Goal: Communication & Community: Connect with others

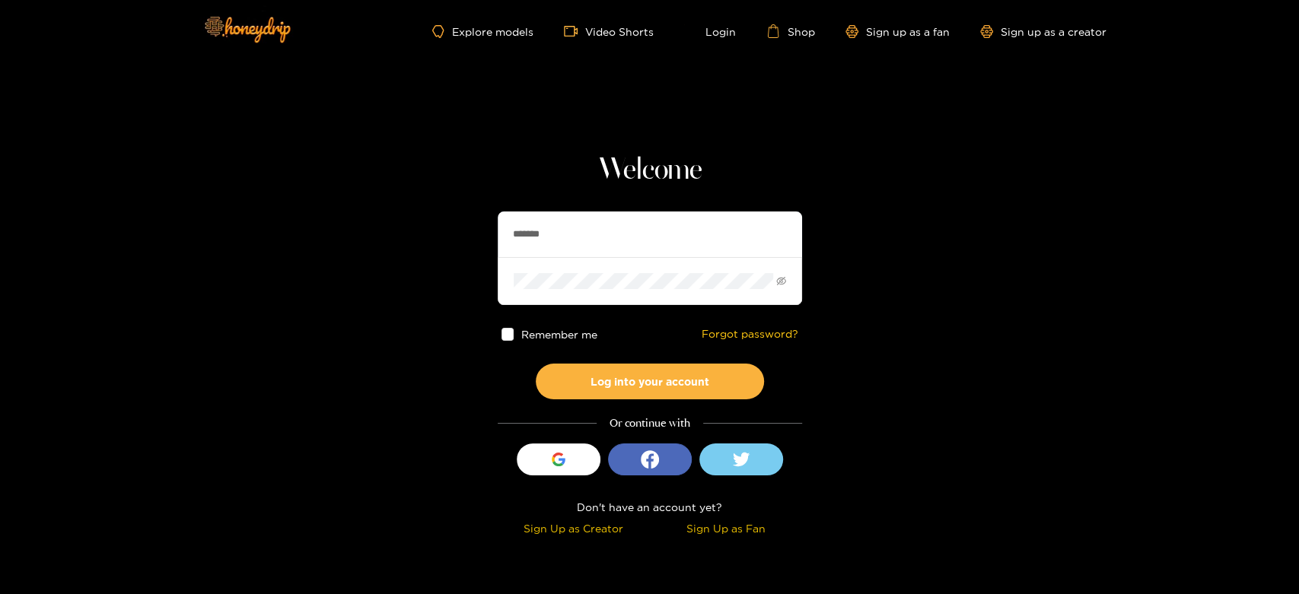
drag, startPoint x: 571, startPoint y: 234, endPoint x: 443, endPoint y: 238, distance: 127.9
click at [443, 238] on section "Welcome ******* Remember me Forgot password? Log into your account Or continue …" at bounding box center [649, 270] width 1299 height 541
paste input "******"
type input "**********"
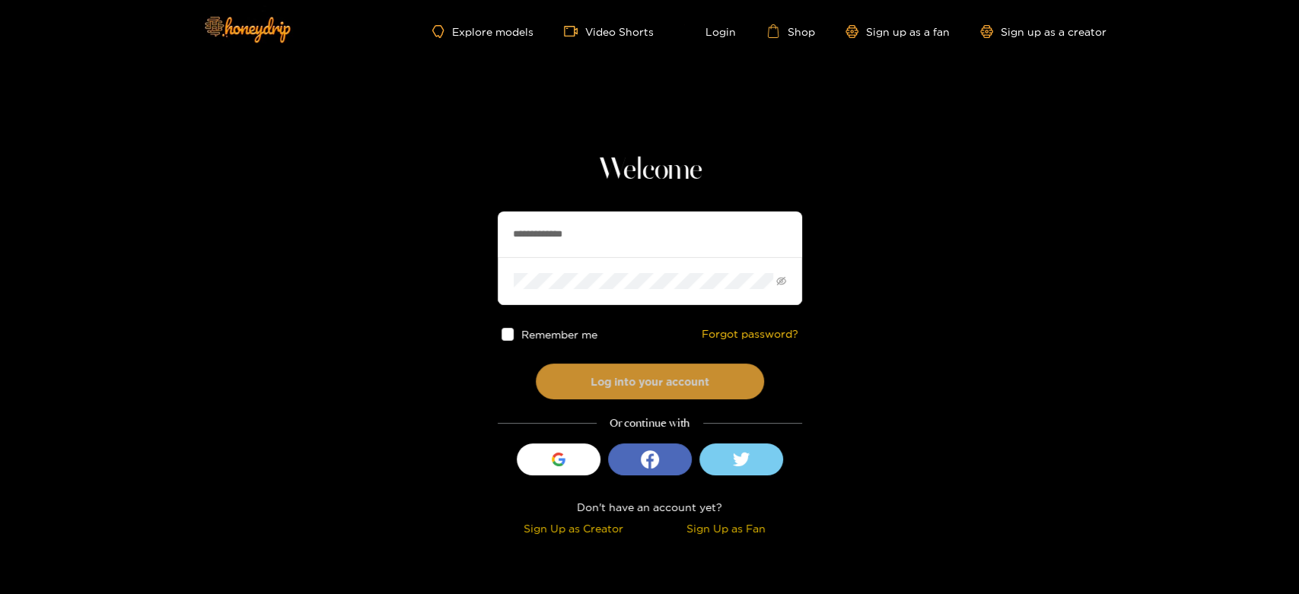
click at [569, 375] on button "Log into your account" at bounding box center [650, 382] width 228 height 36
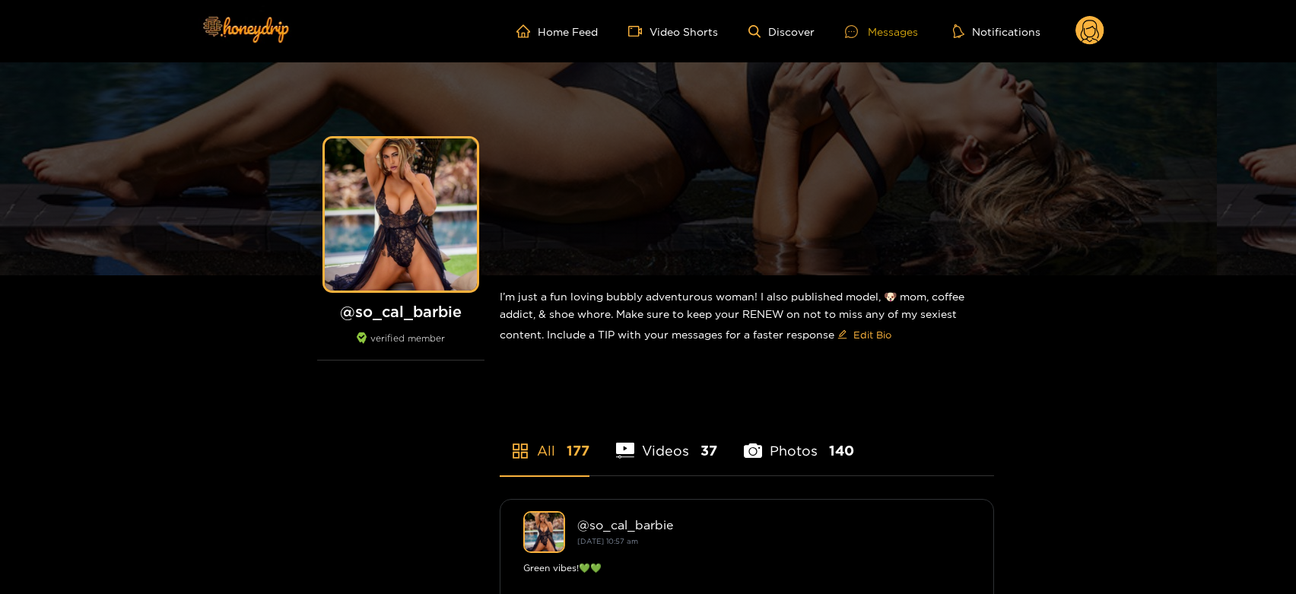
click at [863, 25] on div at bounding box center [856, 31] width 23 height 13
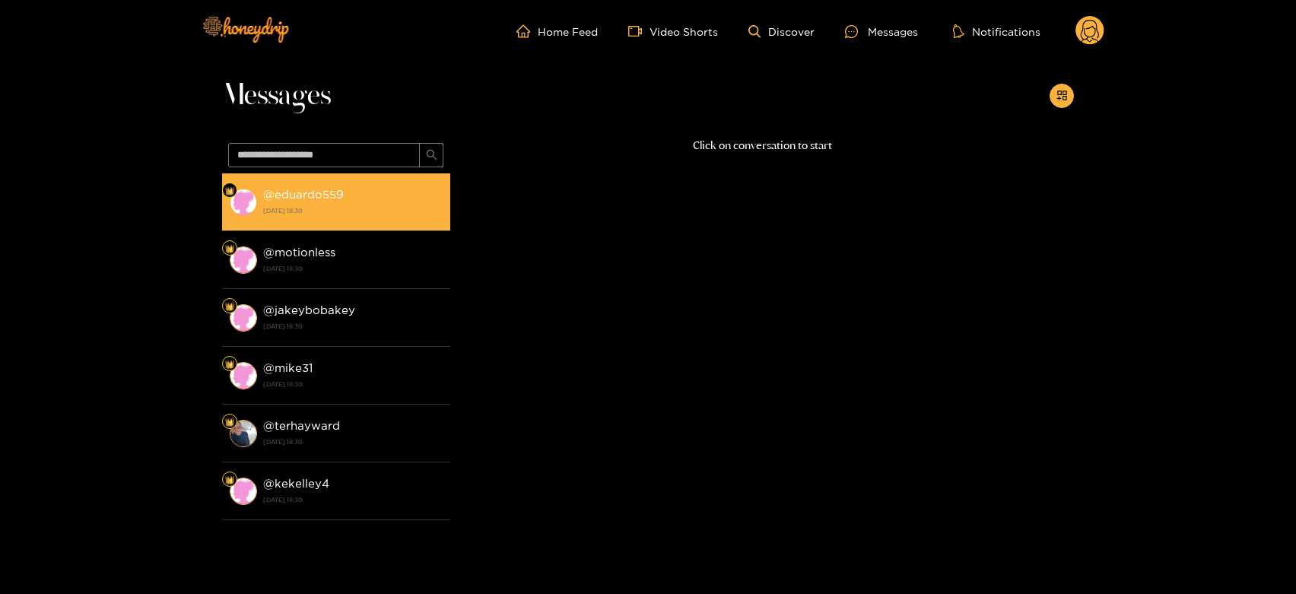
drag, startPoint x: 374, startPoint y: 187, endPoint x: 433, endPoint y: 213, distance: 64.7
click at [374, 188] on div "@ eduardo559 [DATE] 18:30" at bounding box center [353, 202] width 180 height 34
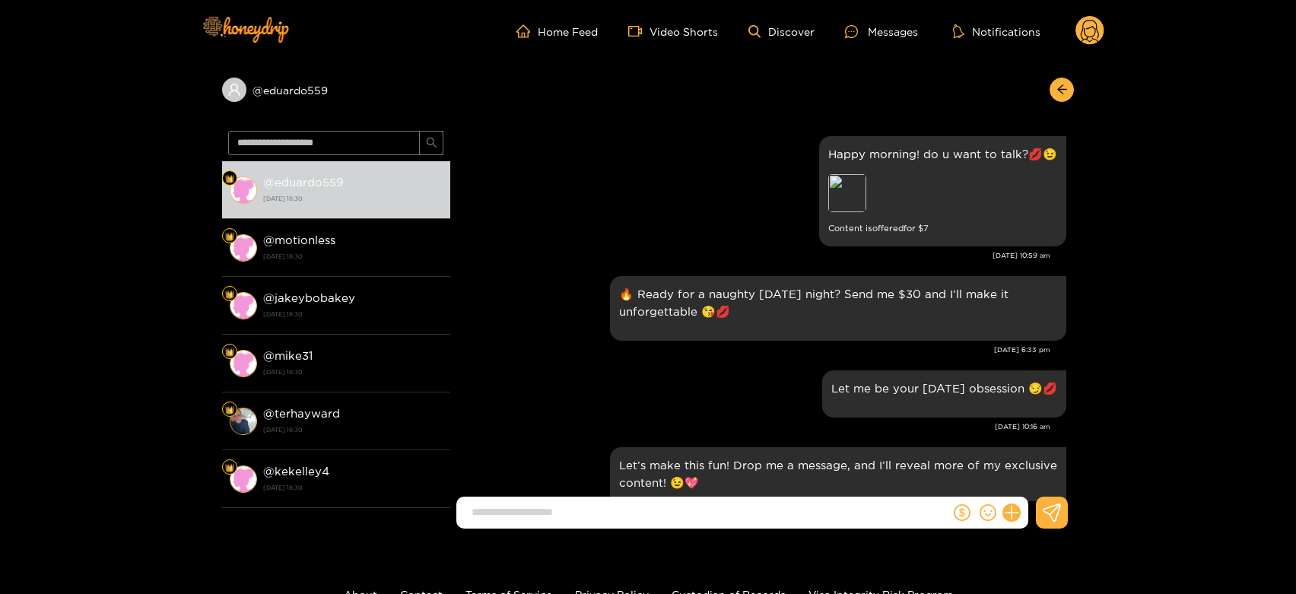
scroll to position [2203, 0]
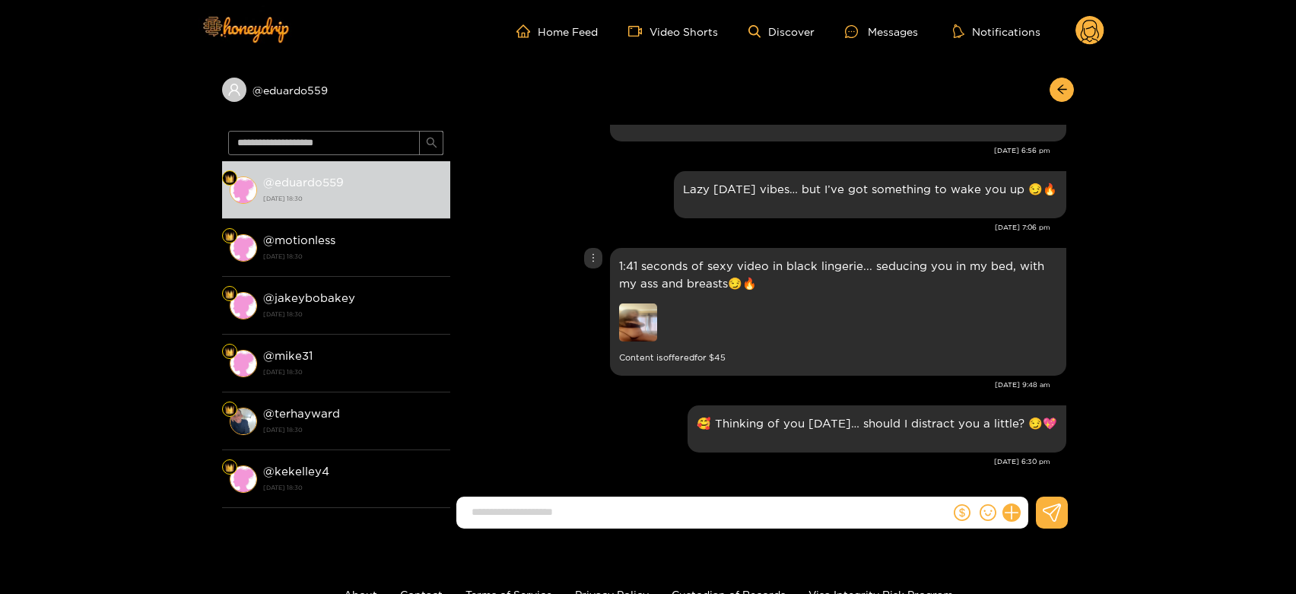
click at [641, 322] on img at bounding box center [638, 323] width 38 height 38
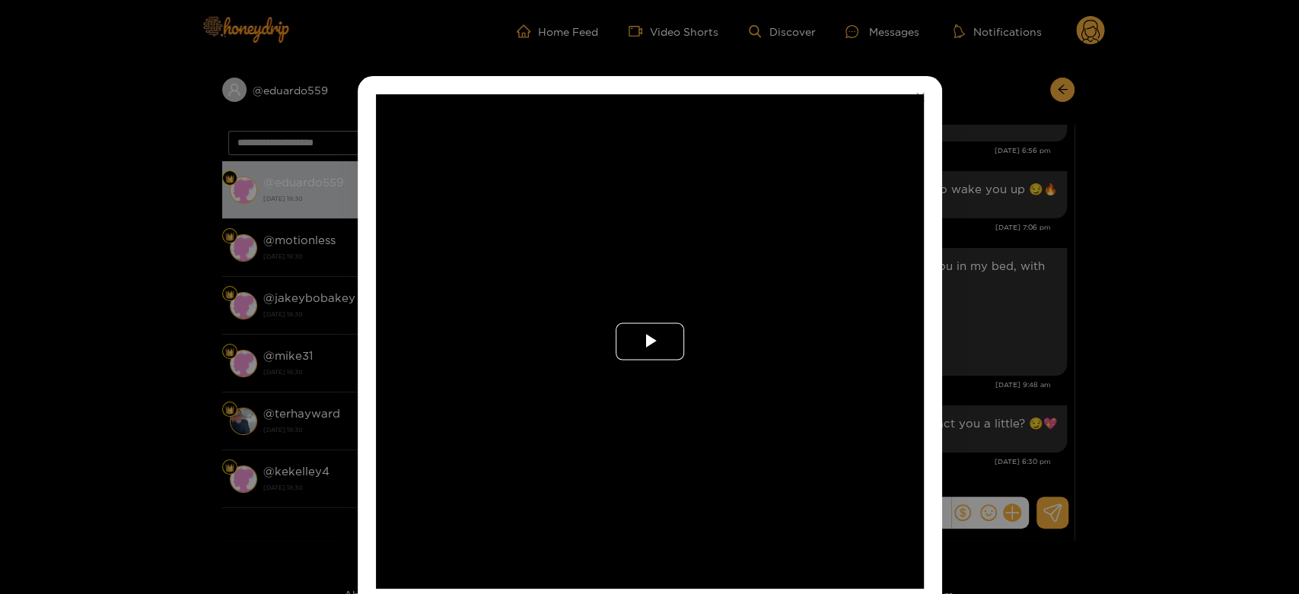
click at [641, 323] on button "Play Video" at bounding box center [650, 341] width 68 height 37
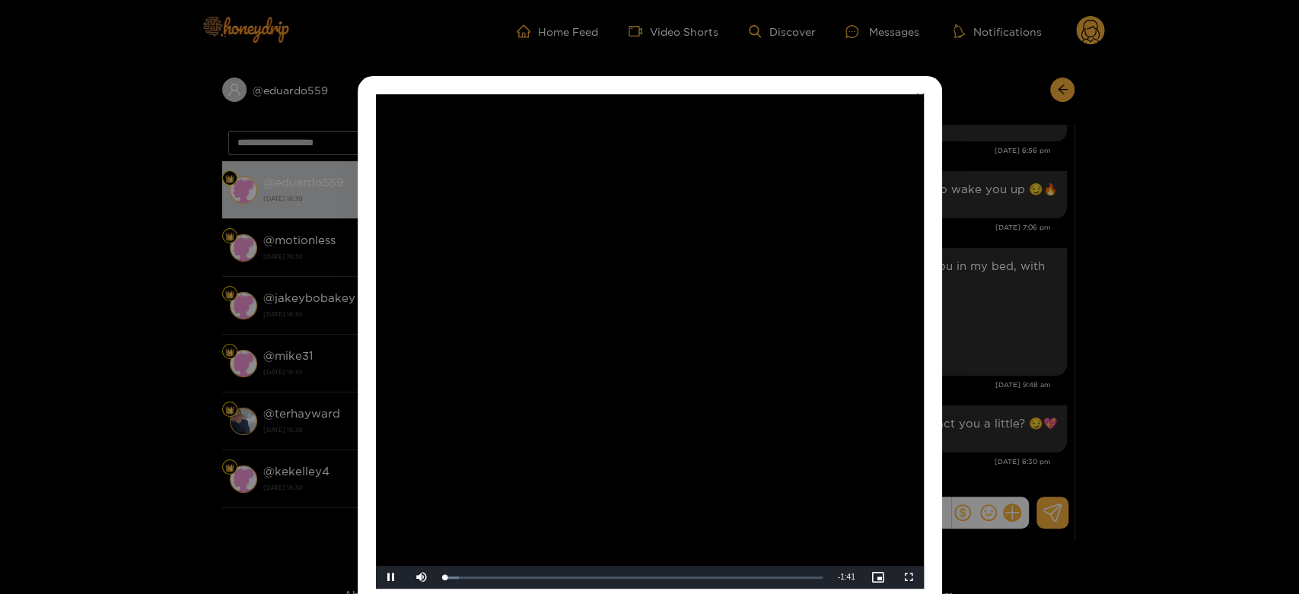
click at [643, 329] on video "Video Player" at bounding box center [650, 341] width 548 height 495
click at [1007, 376] on div "**********" at bounding box center [649, 297] width 1299 height 594
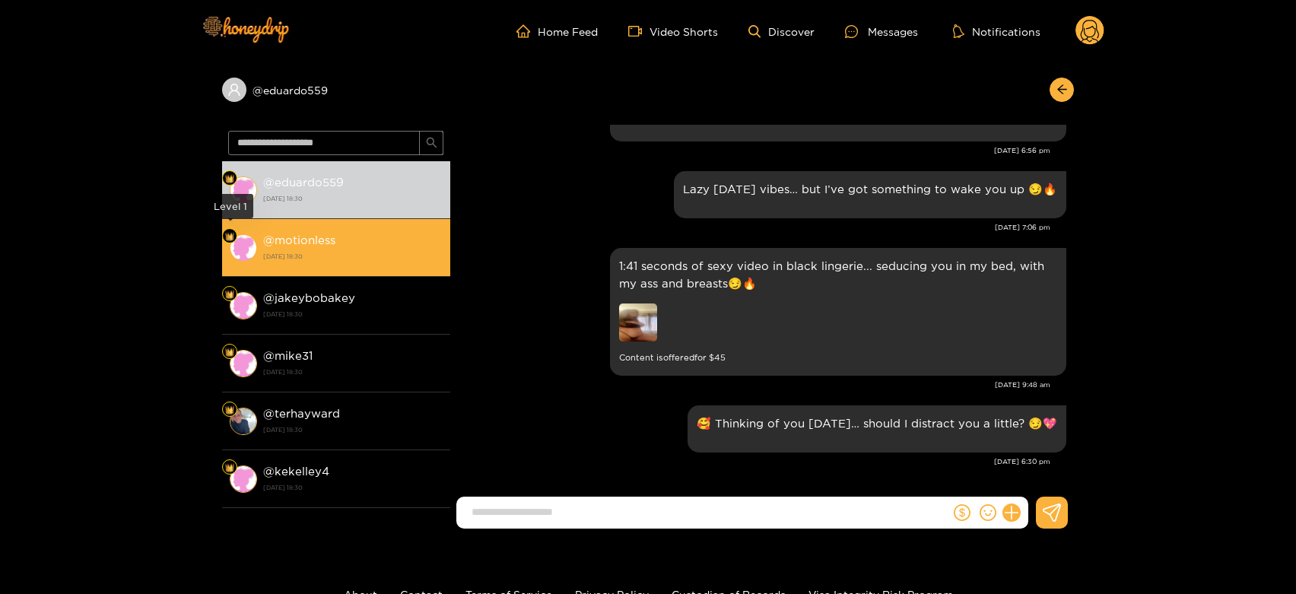
click at [247, 234] on span at bounding box center [243, 247] width 27 height 27
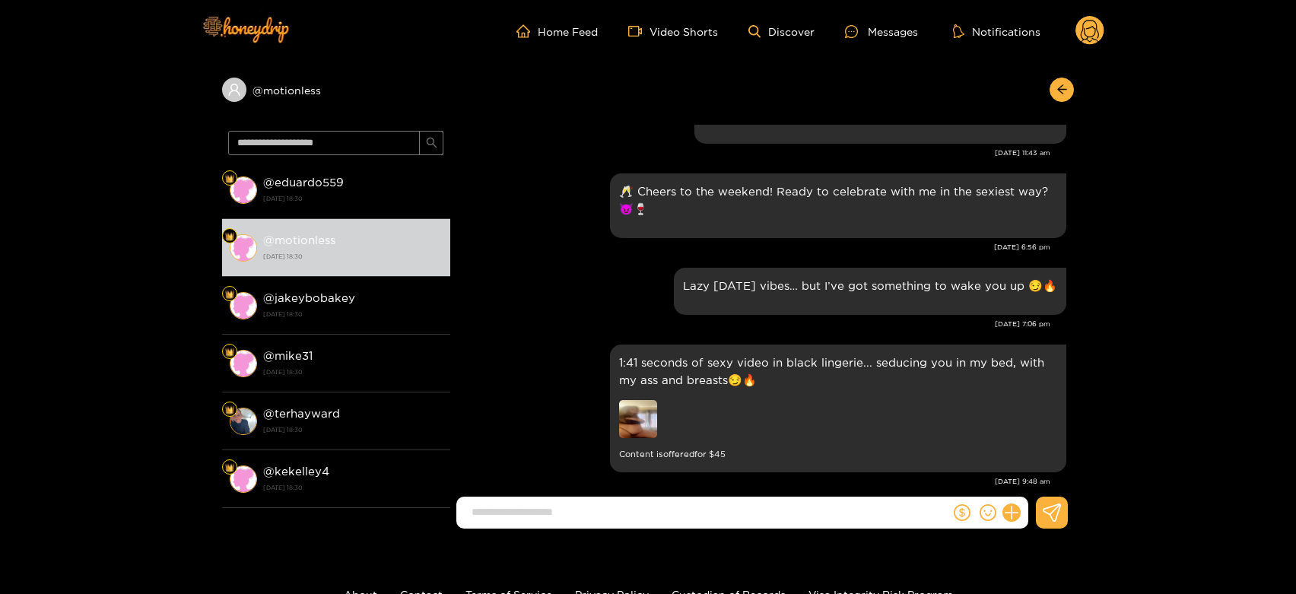
scroll to position [1949, 0]
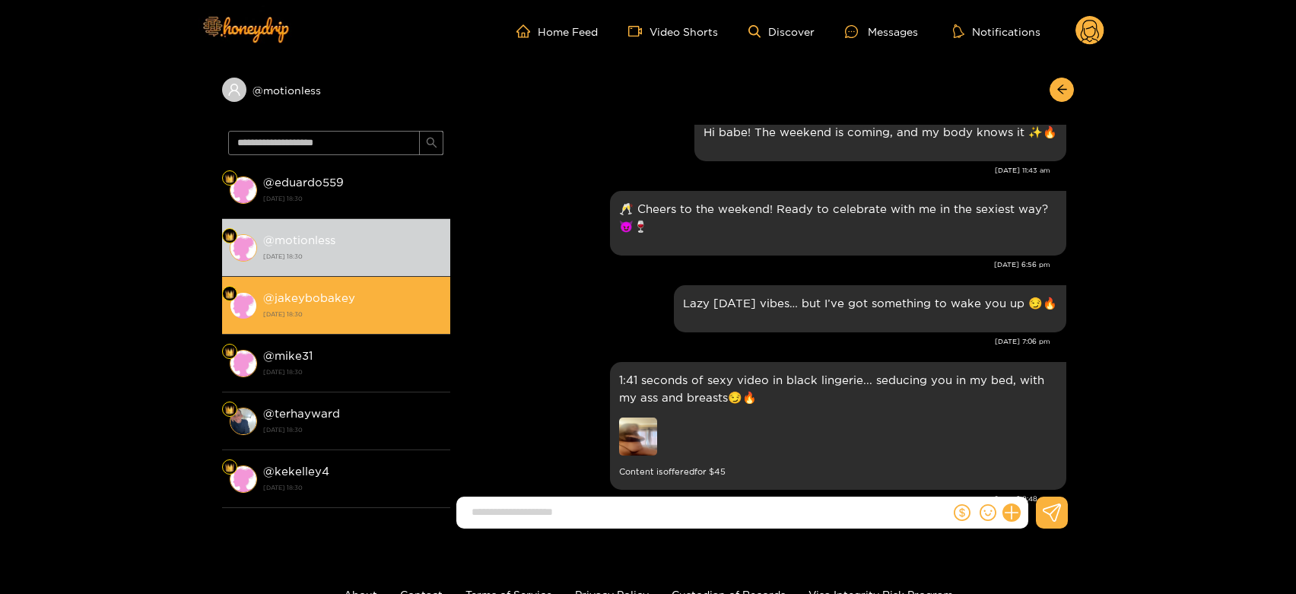
click at [320, 277] on li "@ jakeybobakey [DATE] 18:30" at bounding box center [336, 306] width 228 height 58
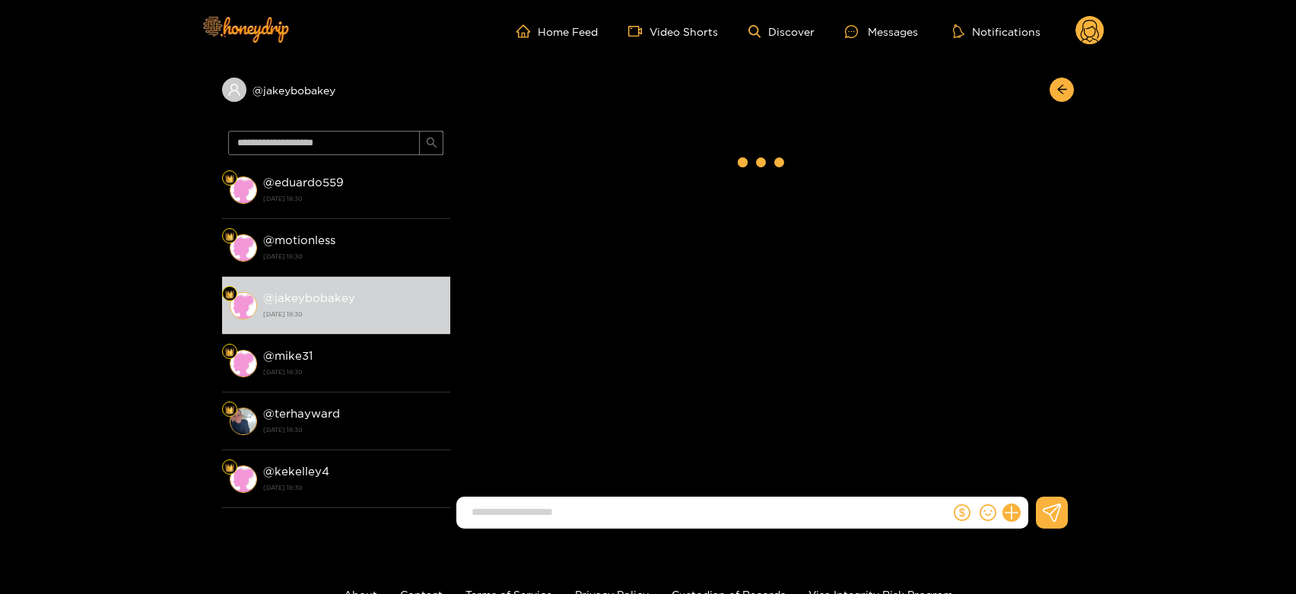
click at [1089, 24] on circle at bounding box center [1090, 30] width 29 height 29
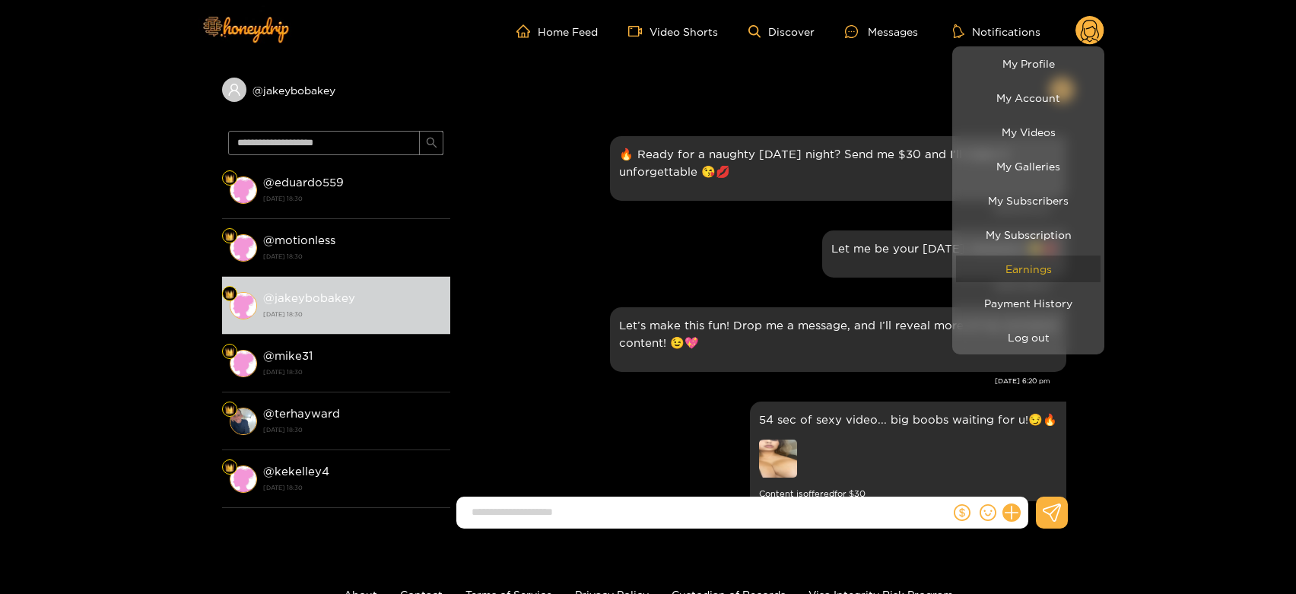
click at [1023, 256] on link "Earnings" at bounding box center [1028, 269] width 145 height 27
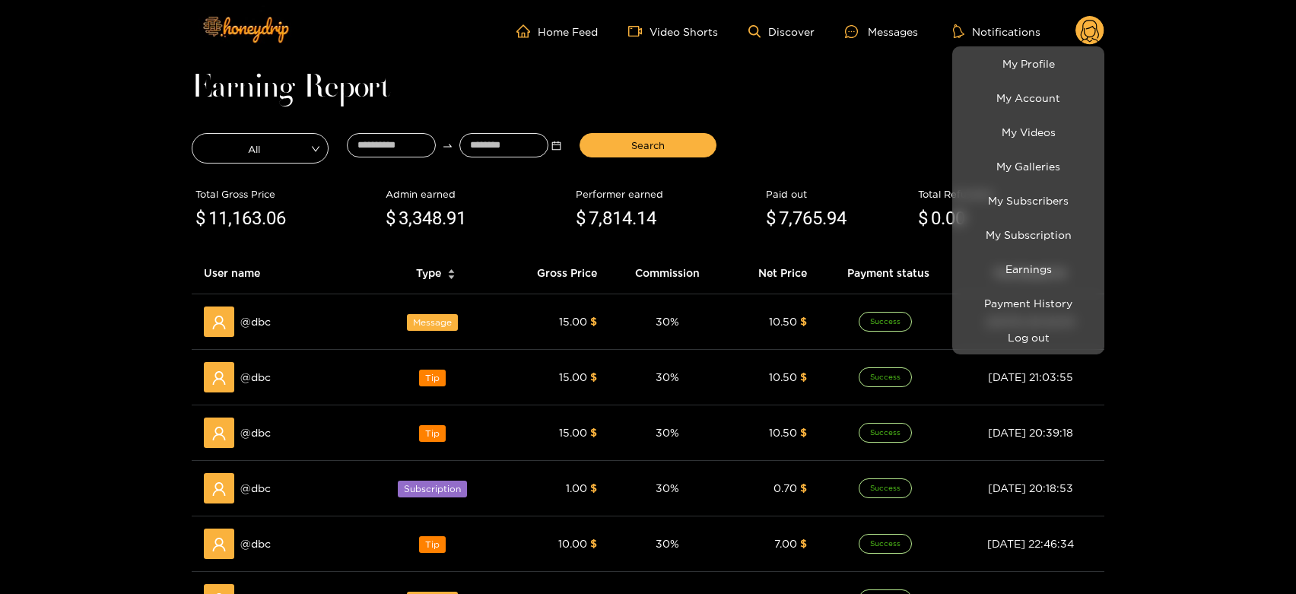
click at [262, 377] on div at bounding box center [648, 297] width 1296 height 594
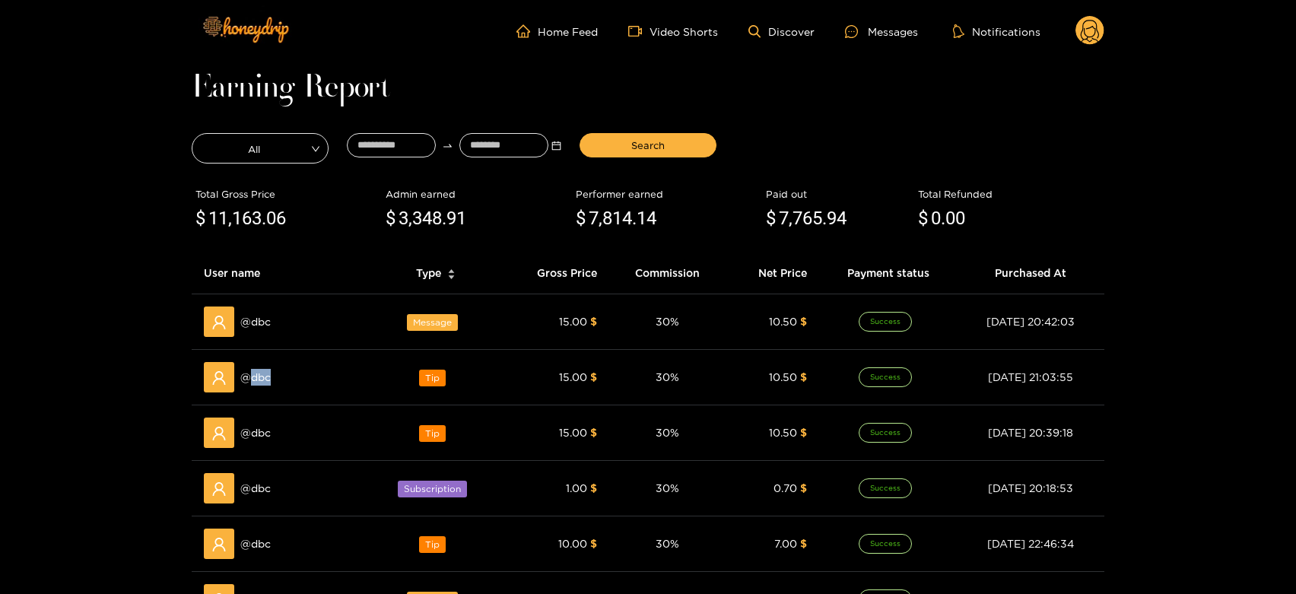
click at [262, 377] on span "@ dbc" at bounding box center [255, 377] width 30 height 17
copy span "dbc"
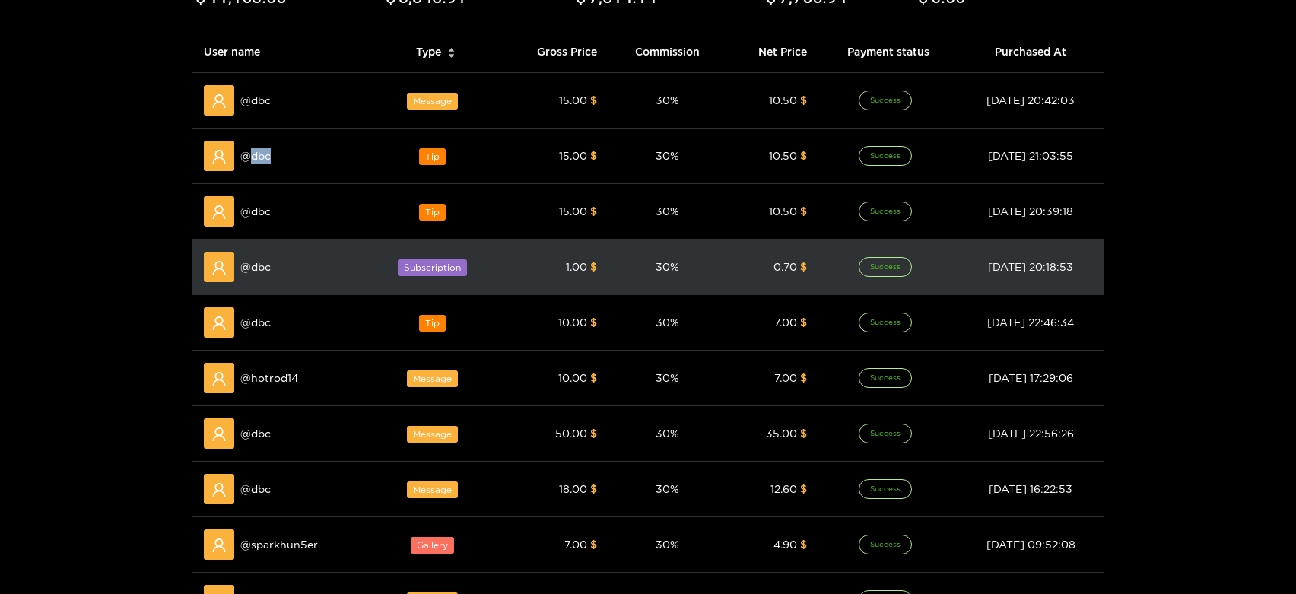
scroll to position [253, 0]
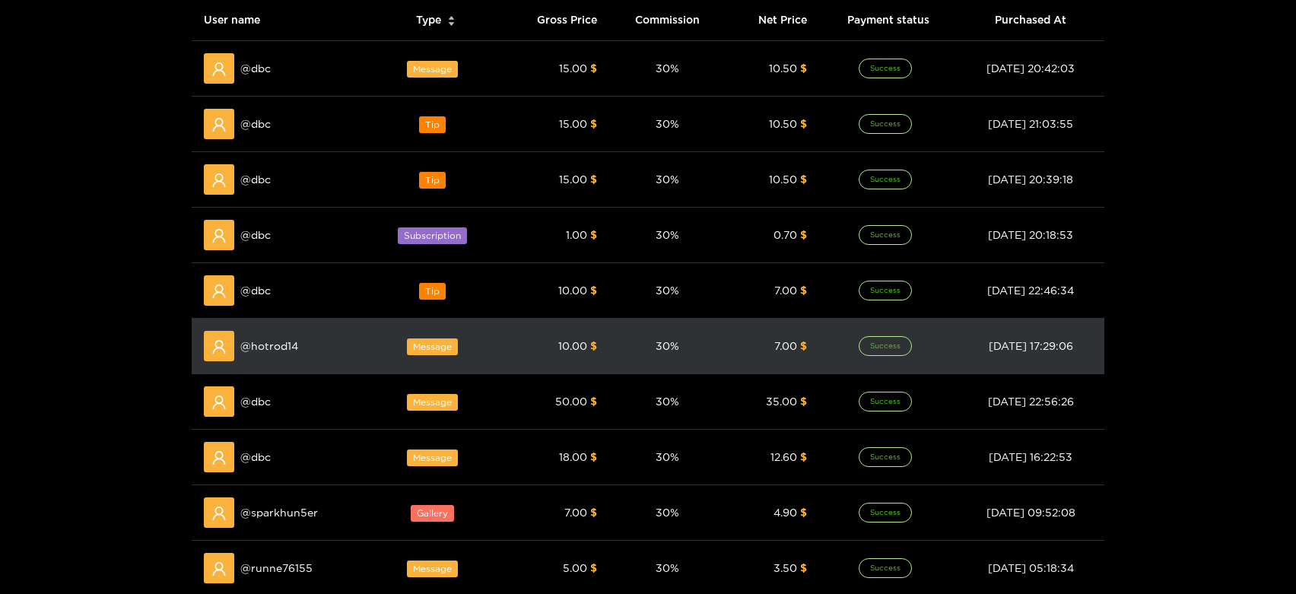
click at [256, 339] on span "@ hotrod14" at bounding box center [269, 346] width 58 height 17
copy span "hotrod14"
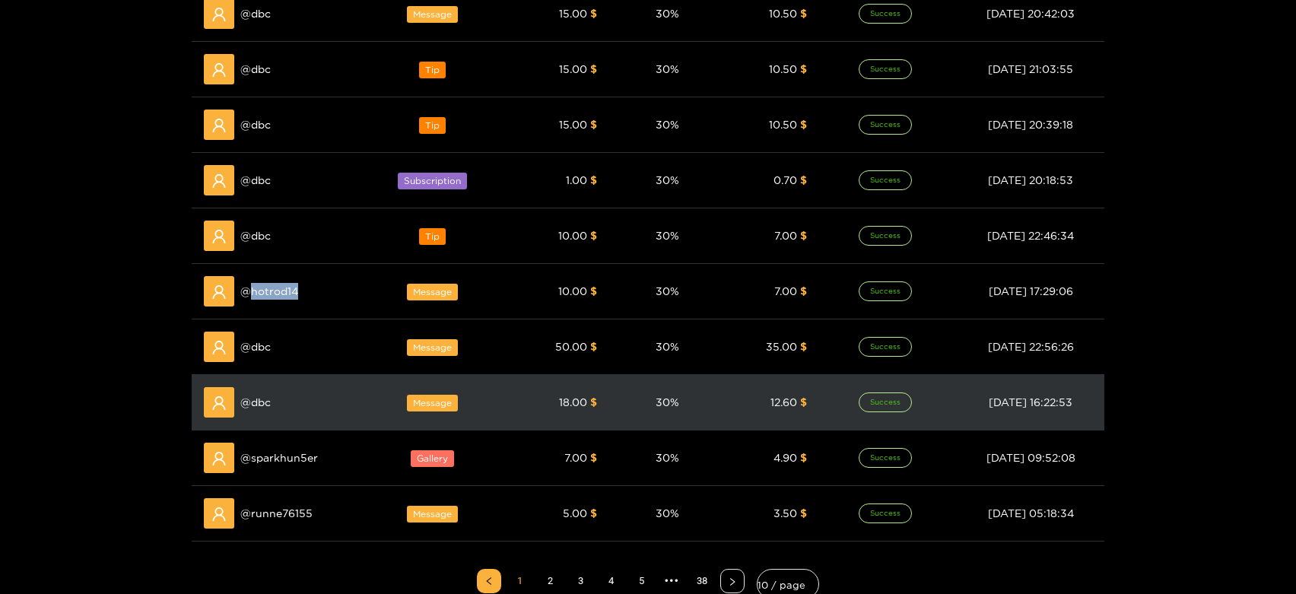
scroll to position [338, 0]
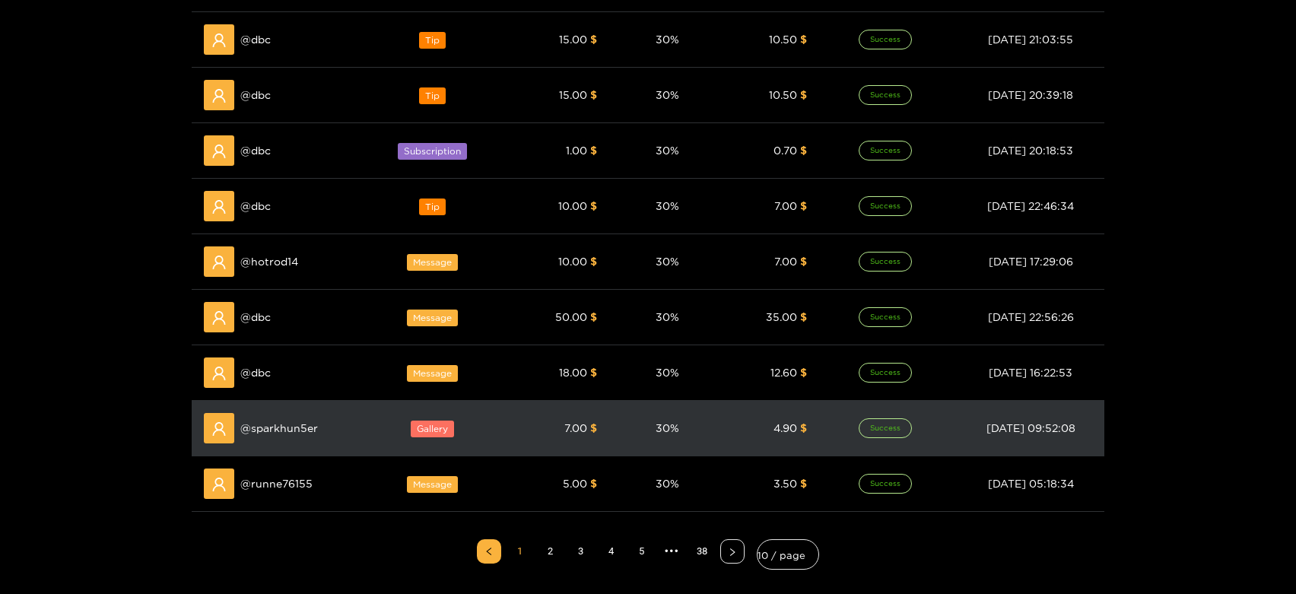
click at [303, 415] on div "@ sparkhun5er" at bounding box center [281, 428] width 155 height 30
copy span "sparkhun5er"
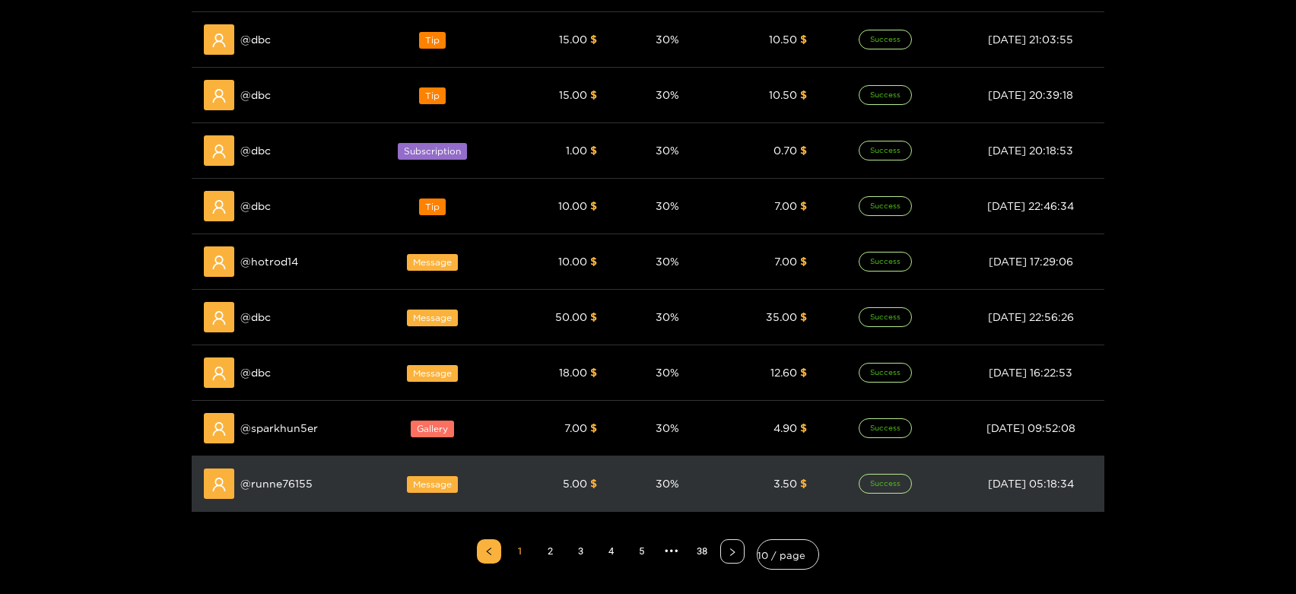
click at [281, 479] on span "@ runne76155" at bounding box center [276, 484] width 72 height 17
copy span "runne76155"
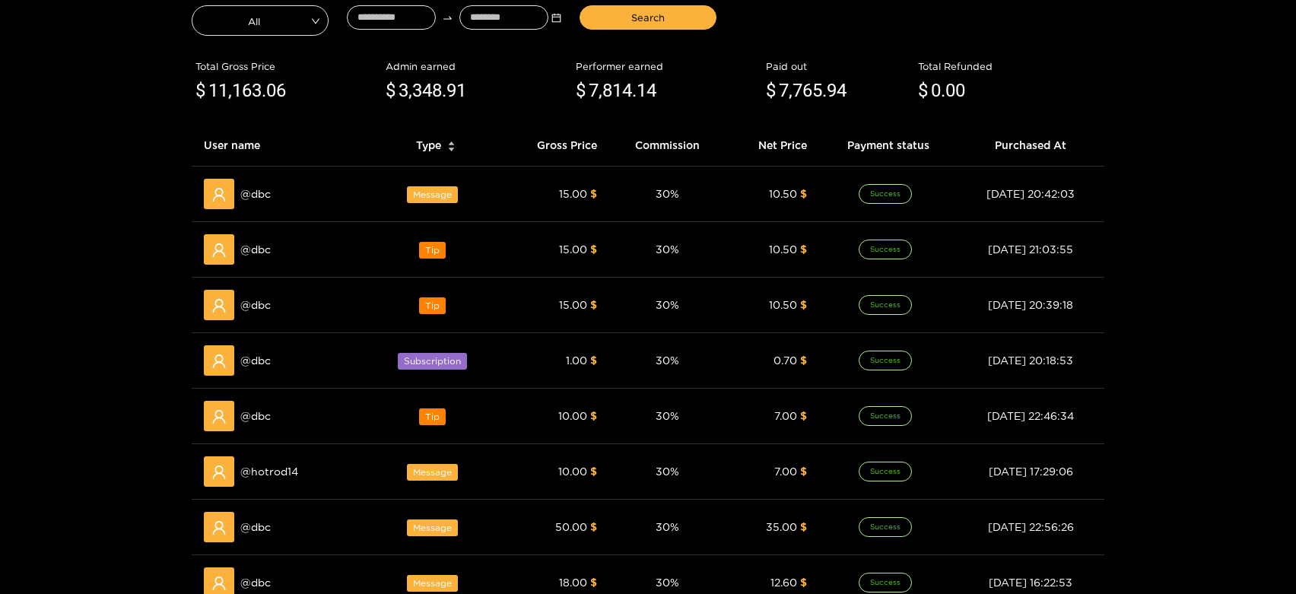
scroll to position [0, 0]
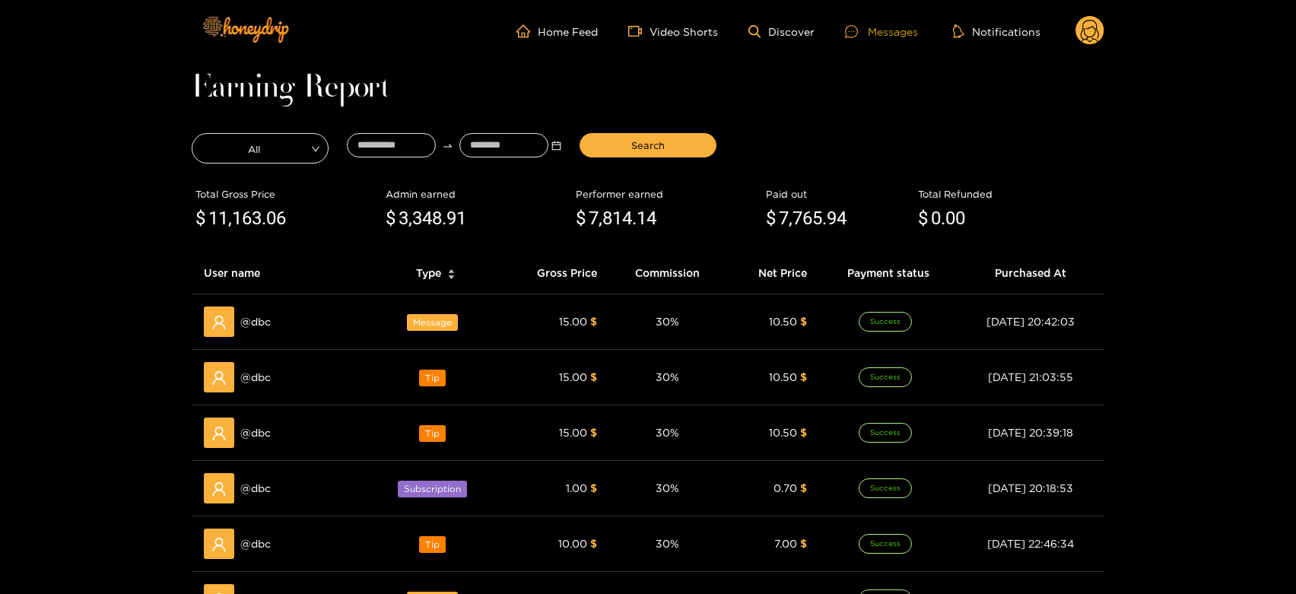
click at [857, 25] on icon at bounding box center [851, 31] width 13 height 13
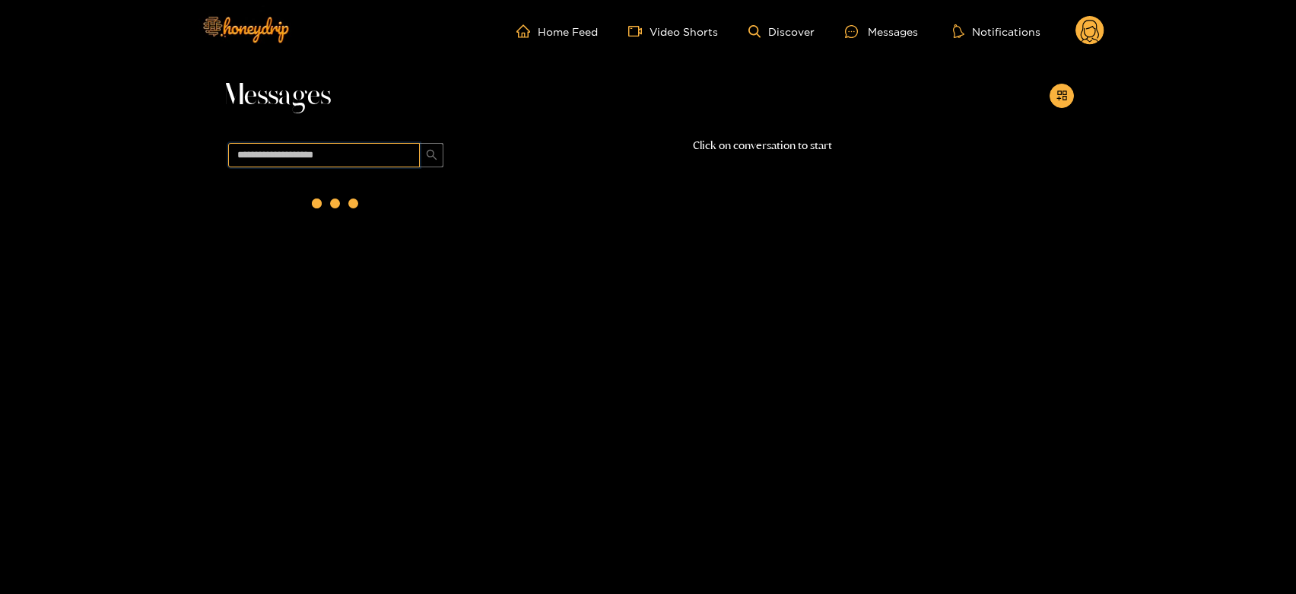
click at [396, 154] on input "text" at bounding box center [324, 155] width 192 height 24
paste input "**********"
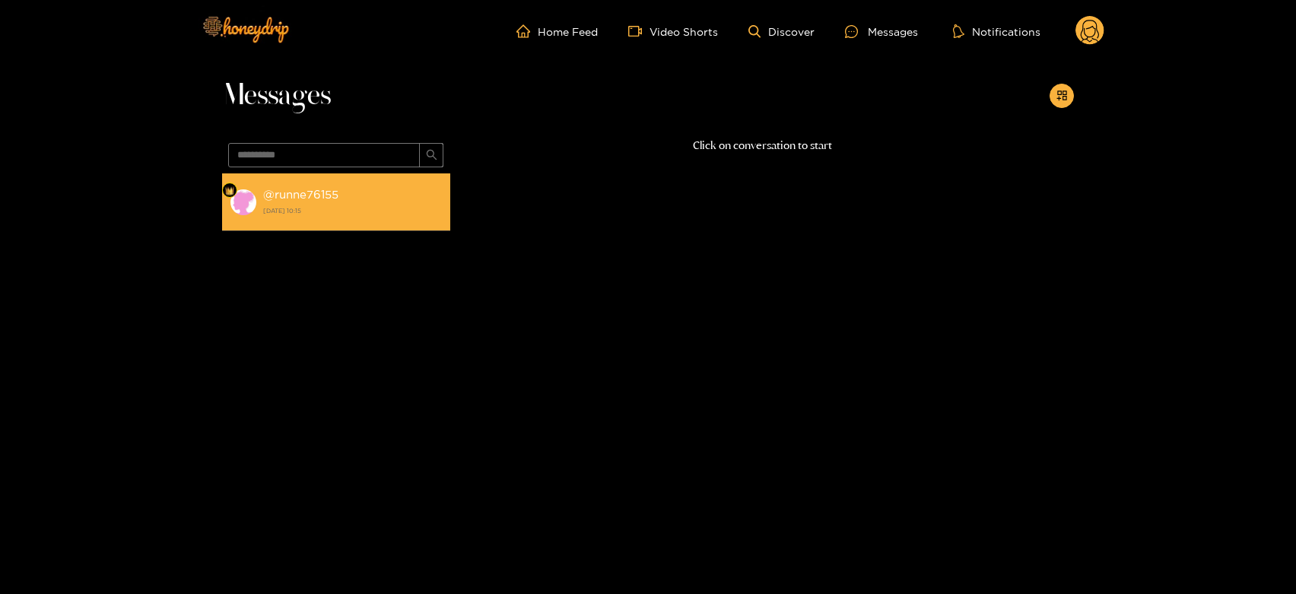
click at [393, 178] on li "@ runne76155 [DATE] 10:15" at bounding box center [336, 202] width 228 height 58
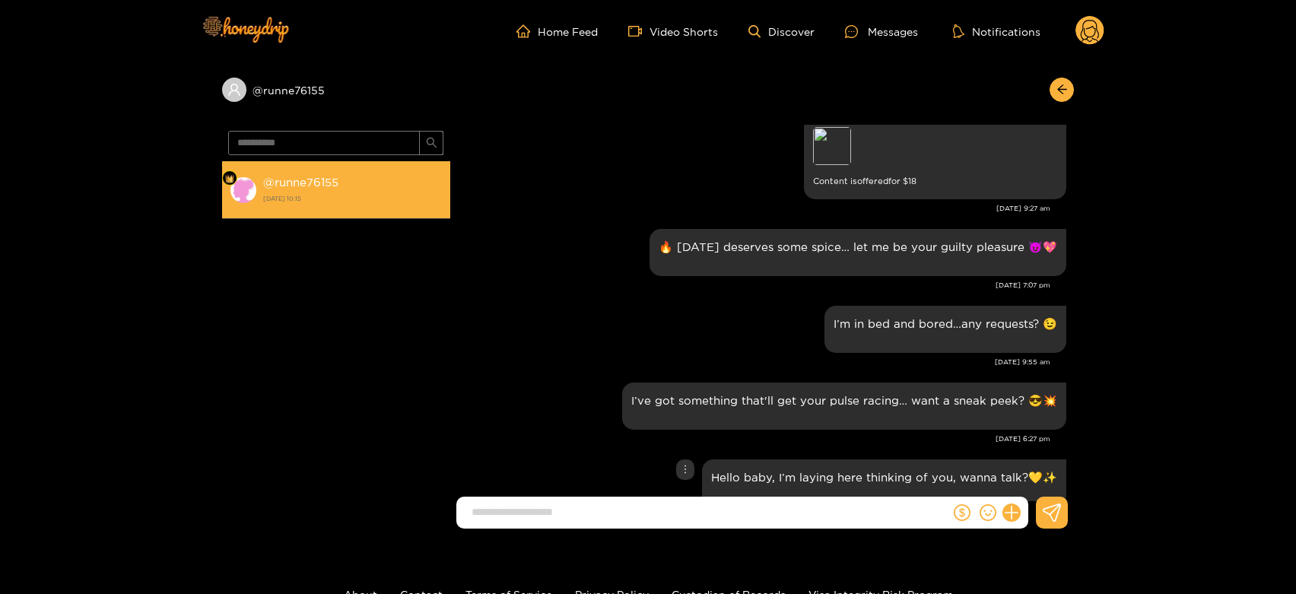
scroll to position [1442, 0]
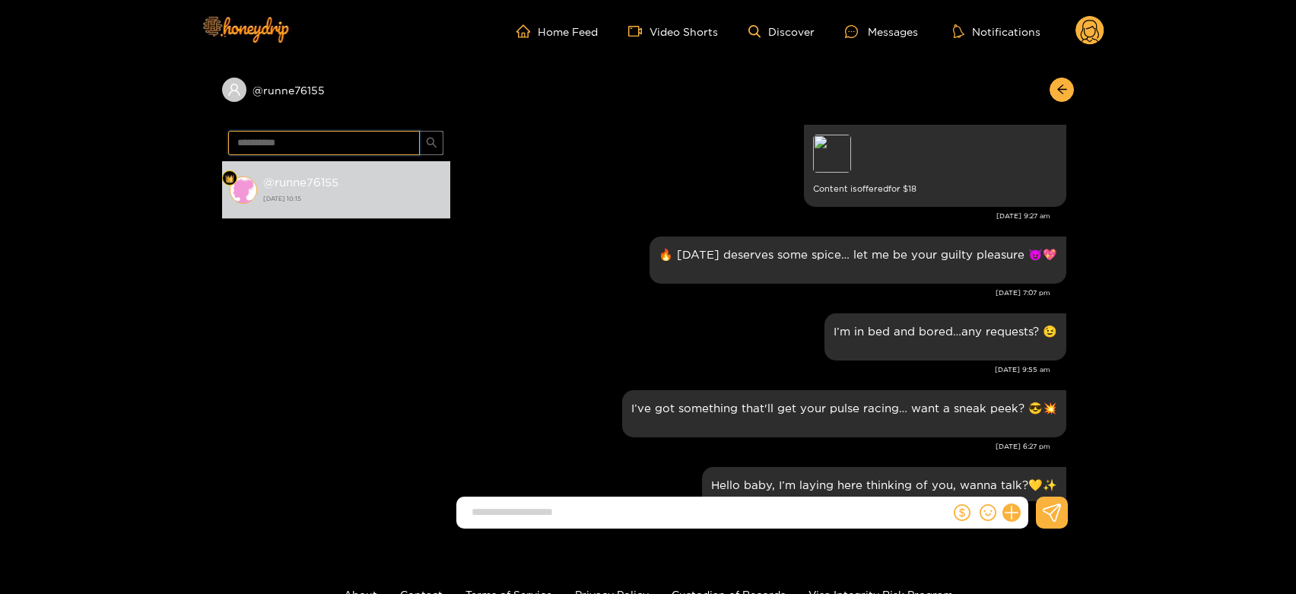
click at [334, 147] on input "**********" at bounding box center [324, 143] width 192 height 24
paste input "*"
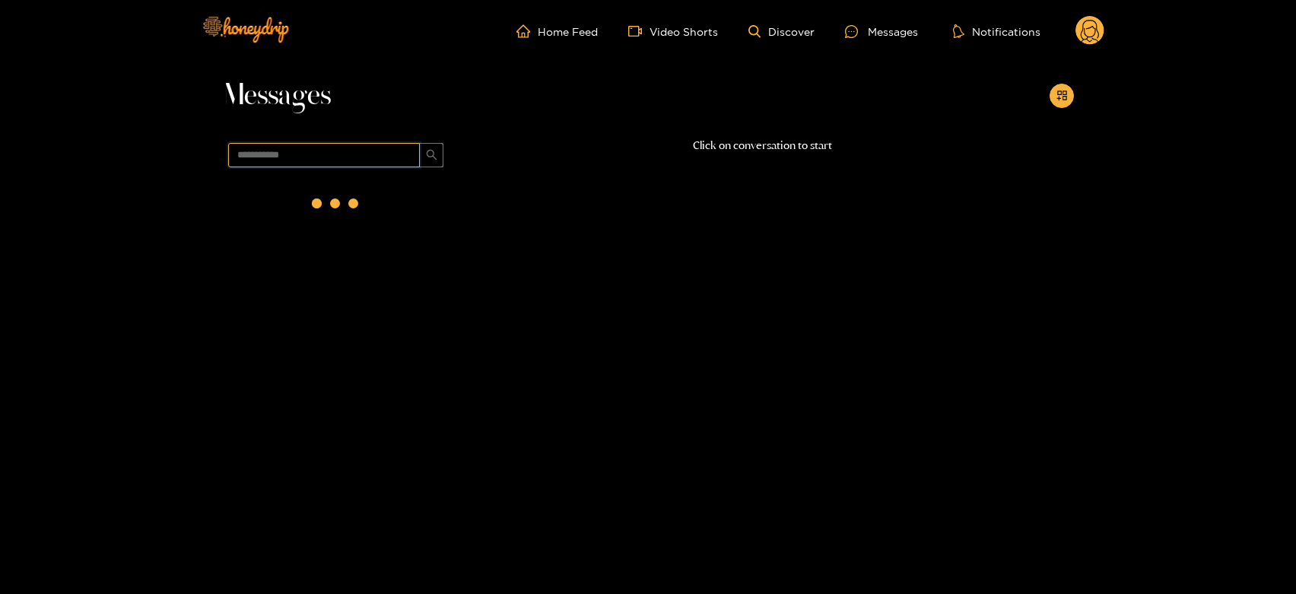
scroll to position [0, 0]
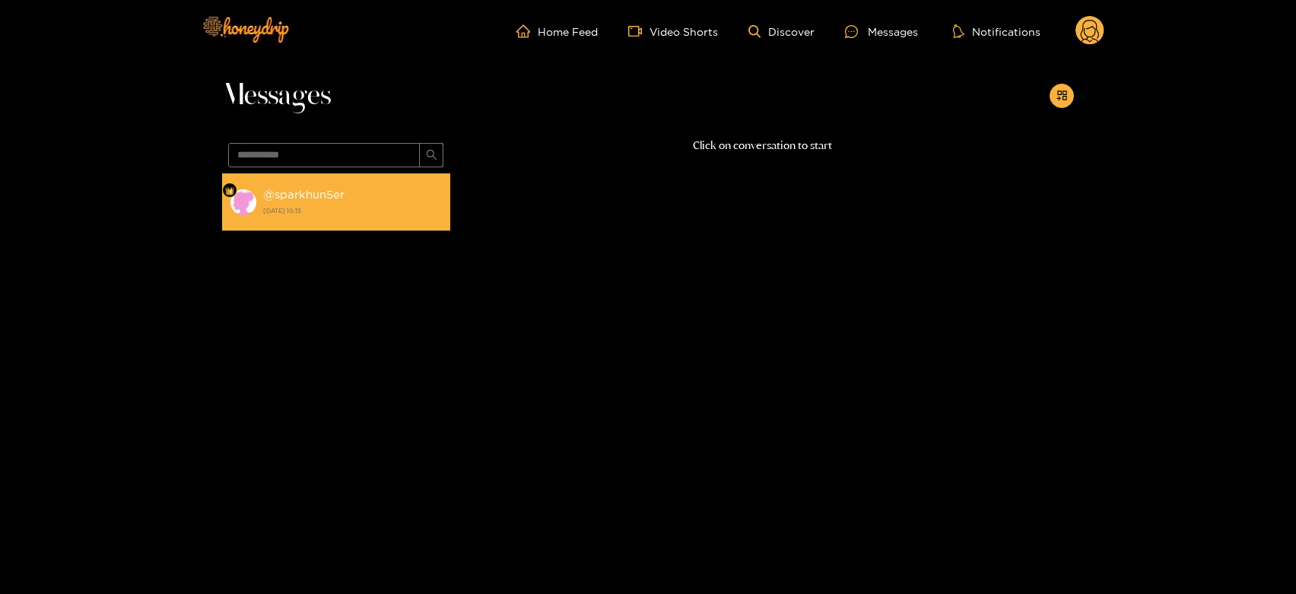
click at [433, 205] on strong "[DATE] 10:15" at bounding box center [353, 211] width 180 height 14
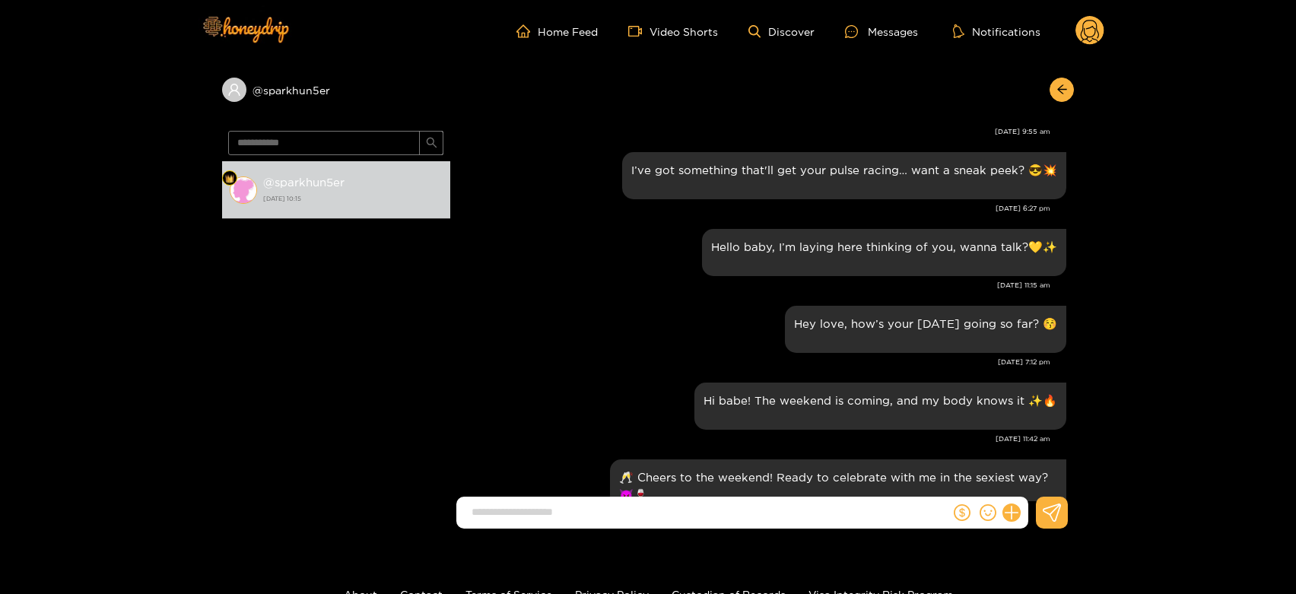
scroll to position [1442, 0]
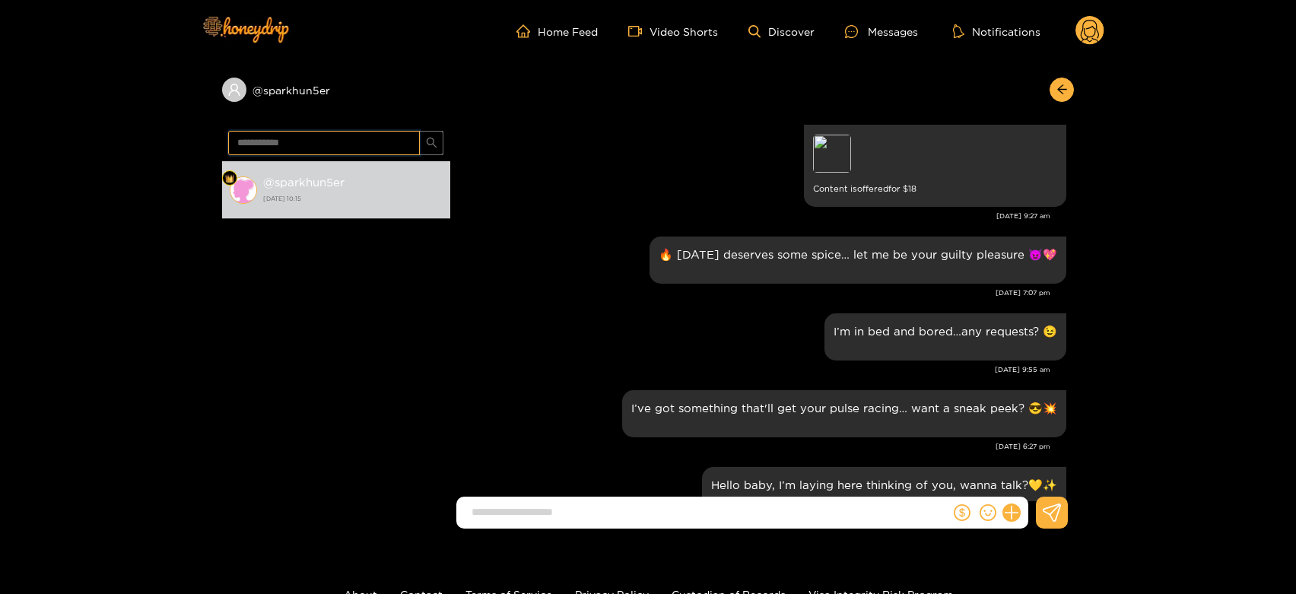
click at [297, 138] on input "**********" at bounding box center [324, 143] width 192 height 24
paste input "text"
type input "********"
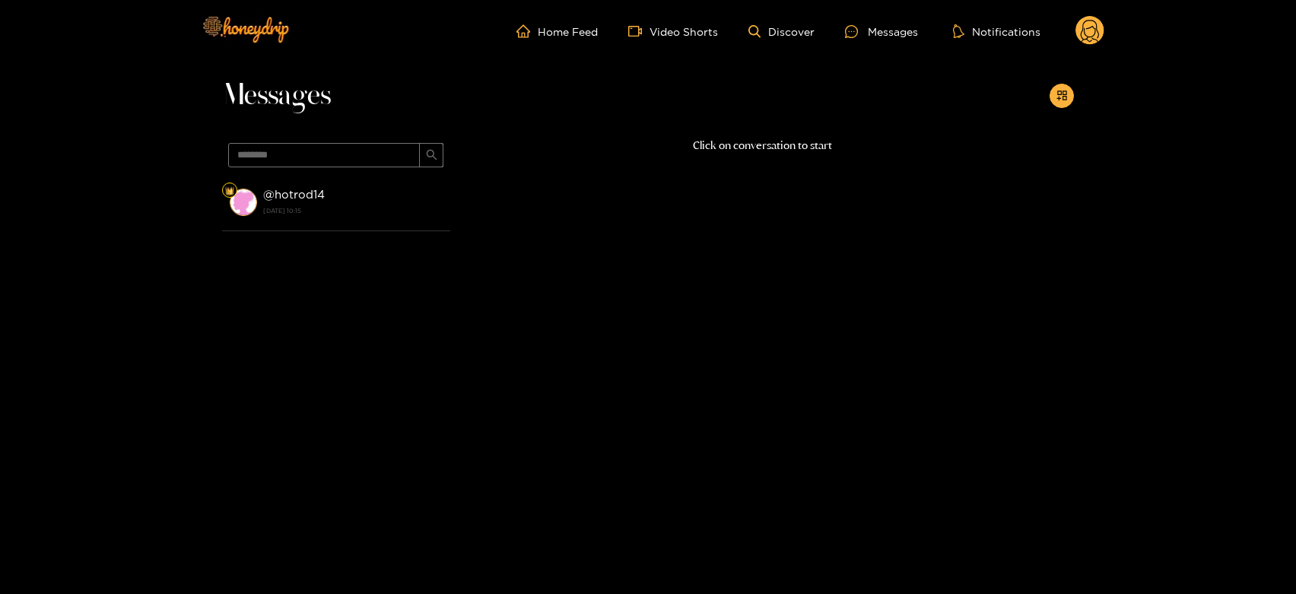
click at [371, 188] on div "@ hotrod14 [DATE] 10:15" at bounding box center [353, 202] width 180 height 34
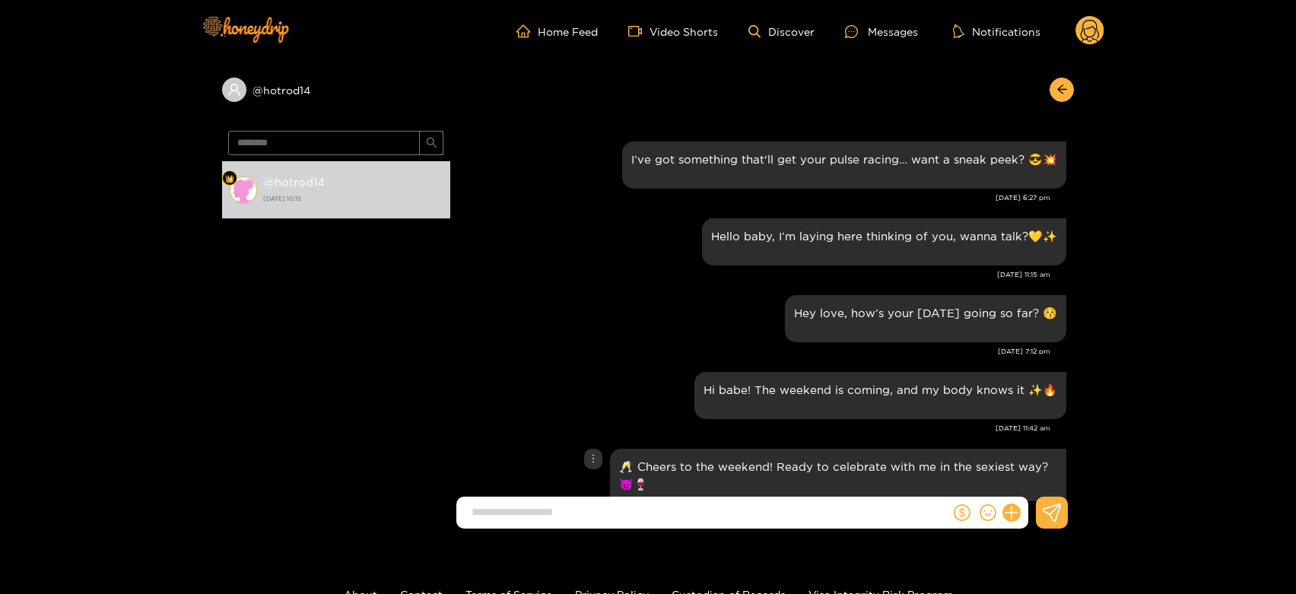
scroll to position [1634, 0]
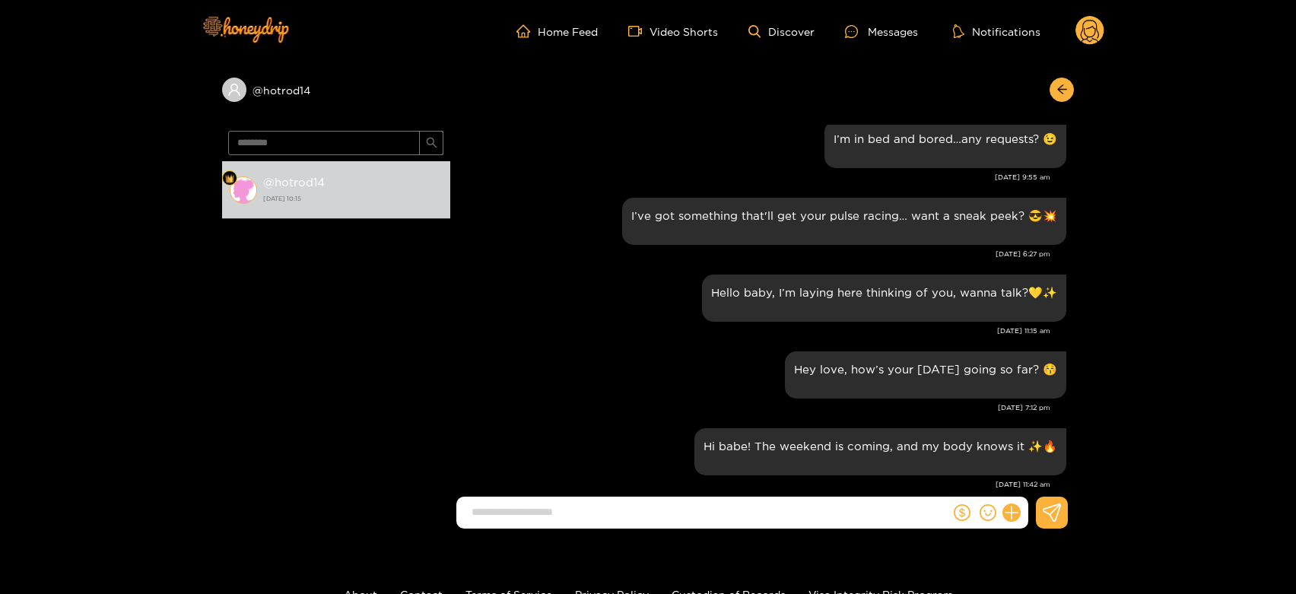
click at [1097, 25] on icon at bounding box center [1090, 33] width 18 height 27
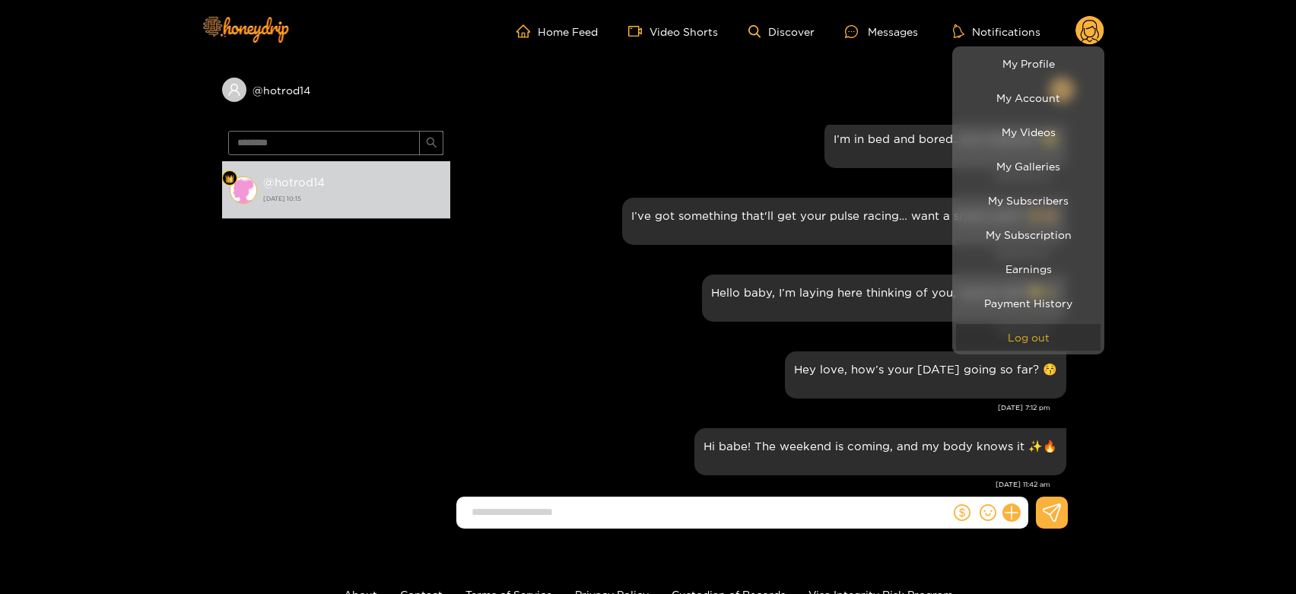
click at [997, 333] on button "Log out" at bounding box center [1028, 337] width 145 height 27
